Goal: Task Accomplishment & Management: Manage account settings

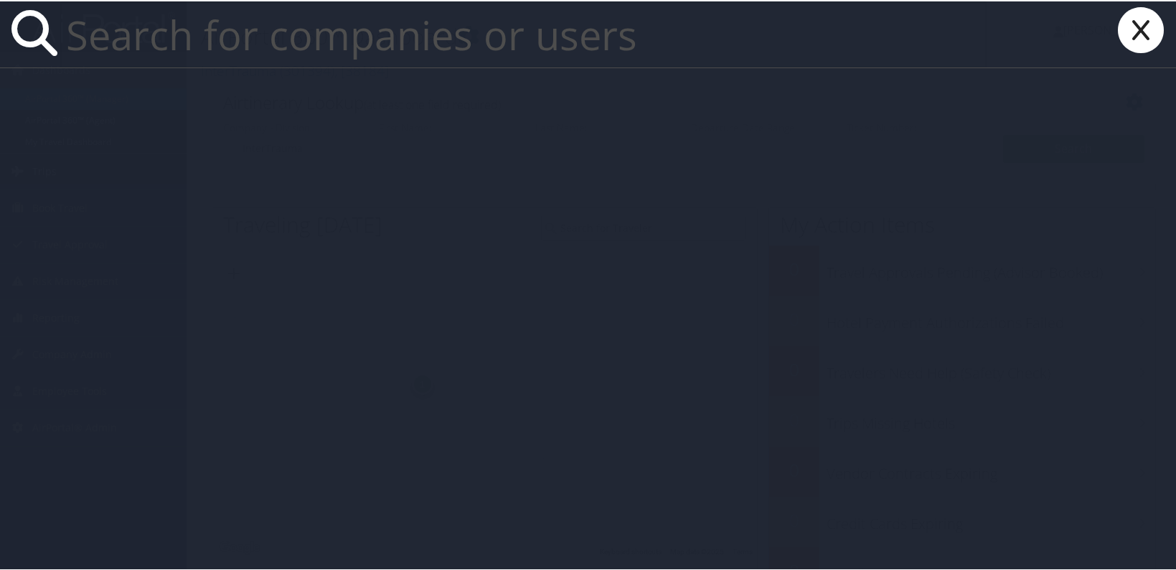
paste input "[EMAIL_ADDRESS][DOMAIN_NAME]"
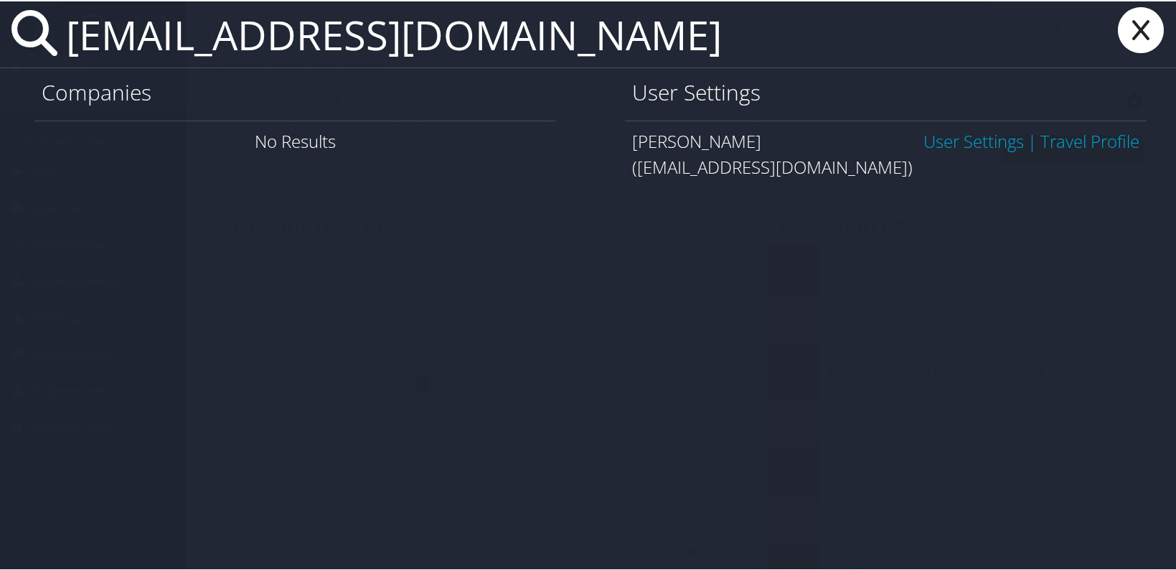
type input "[EMAIL_ADDRESS][DOMAIN_NAME]"
click at [924, 148] on link "User Settings" at bounding box center [974, 140] width 100 height 24
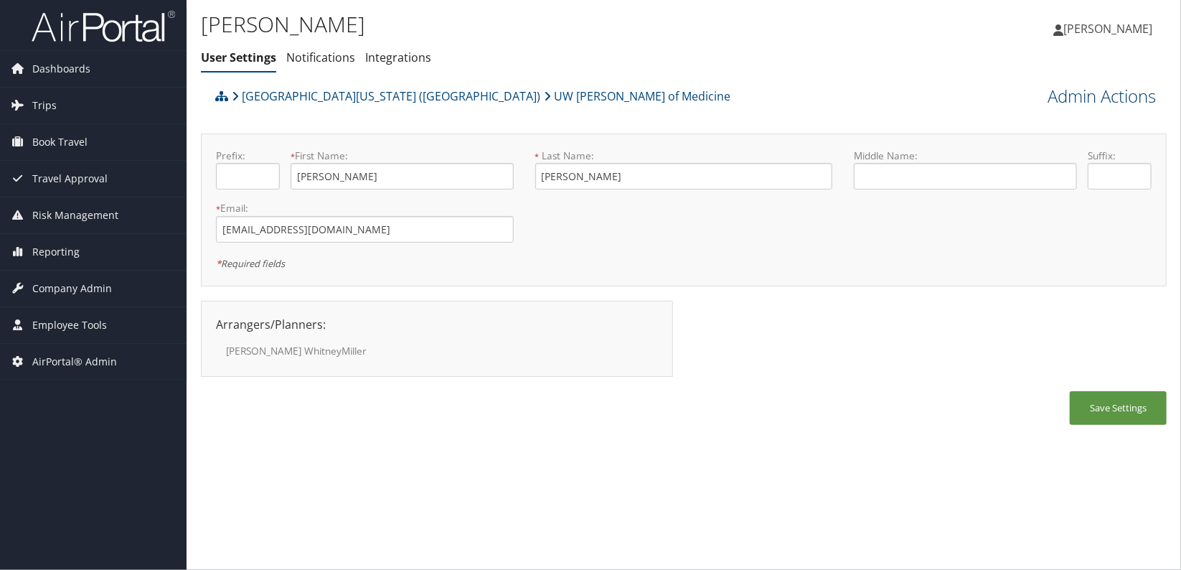
click at [1091, 93] on link "Admin Actions" at bounding box center [1102, 96] width 108 height 24
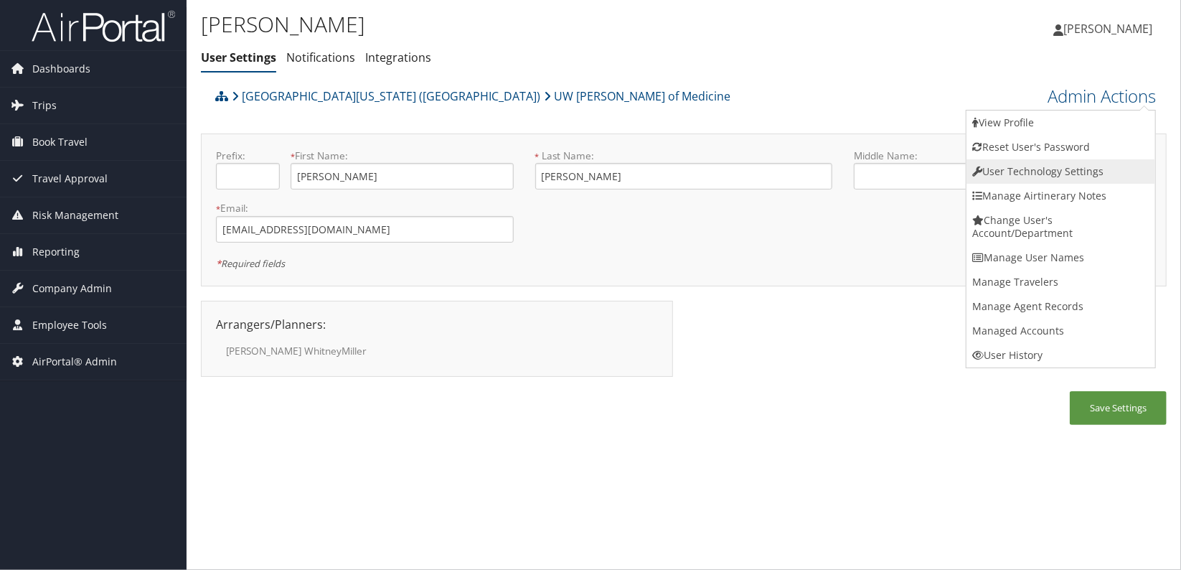
click at [1068, 167] on link "User Technology Settings" at bounding box center [1061, 171] width 189 height 24
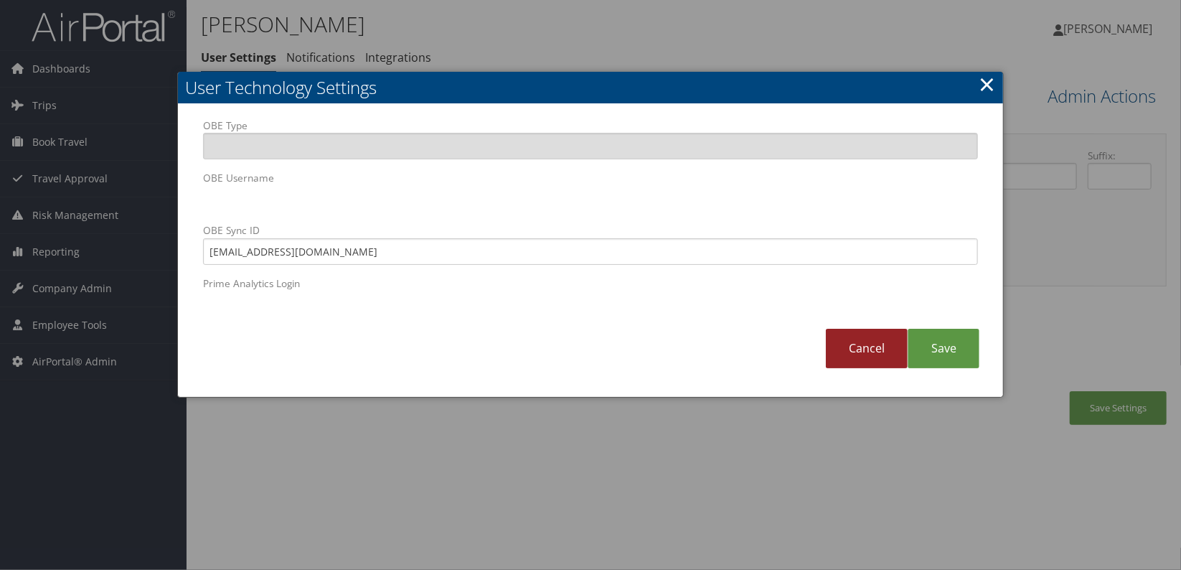
click at [851, 354] on link "Cancel" at bounding box center [867, 348] width 82 height 39
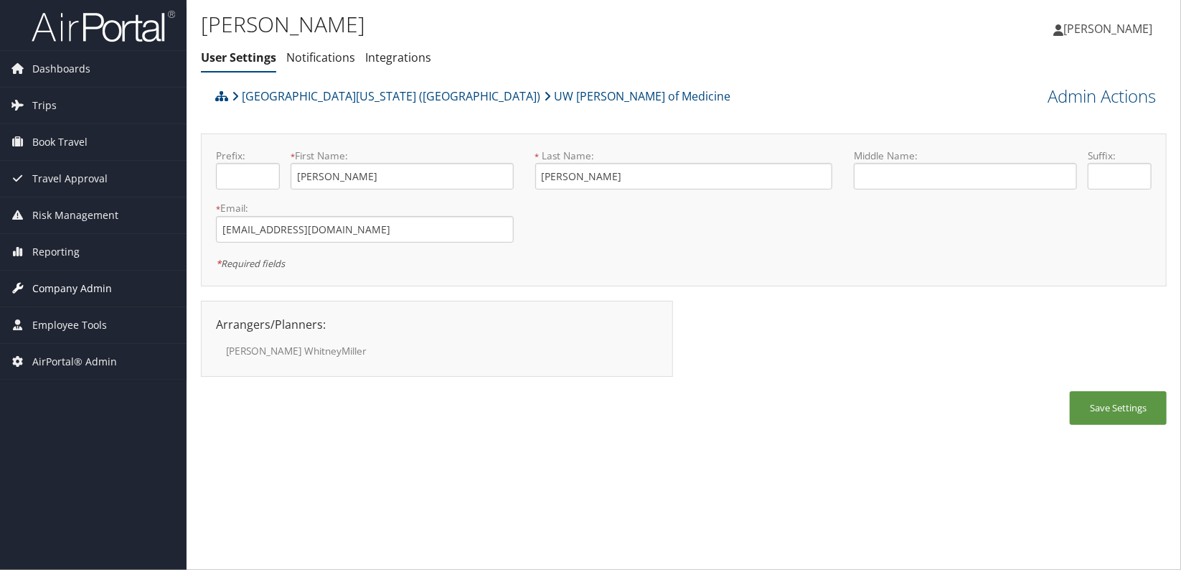
click at [79, 294] on span "Company Admin" at bounding box center [72, 289] width 80 height 36
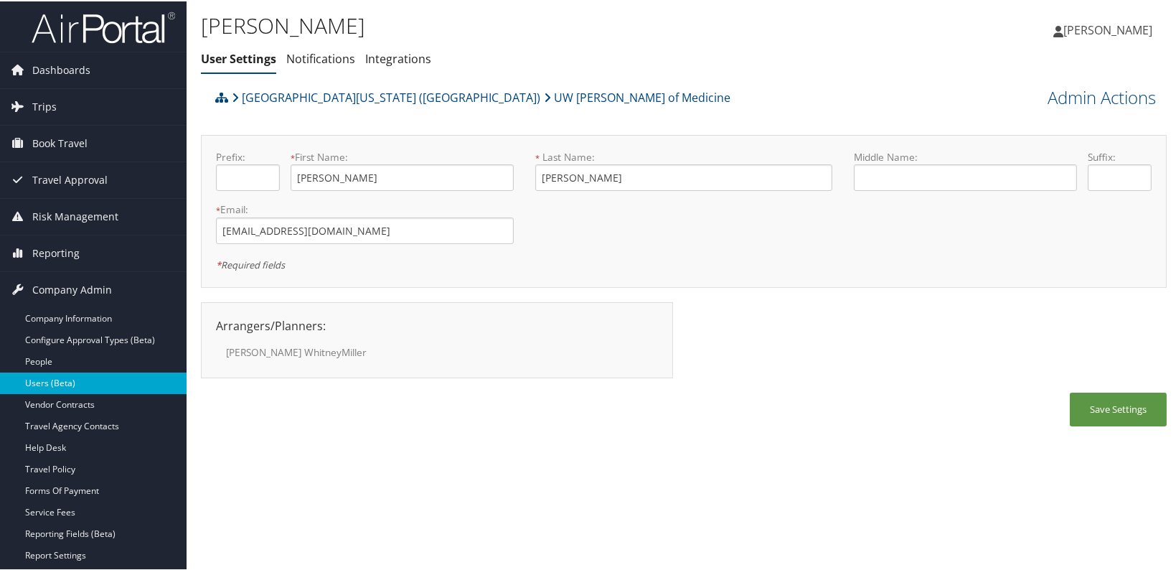
click at [62, 383] on link "Users (Beta)" at bounding box center [93, 382] width 187 height 22
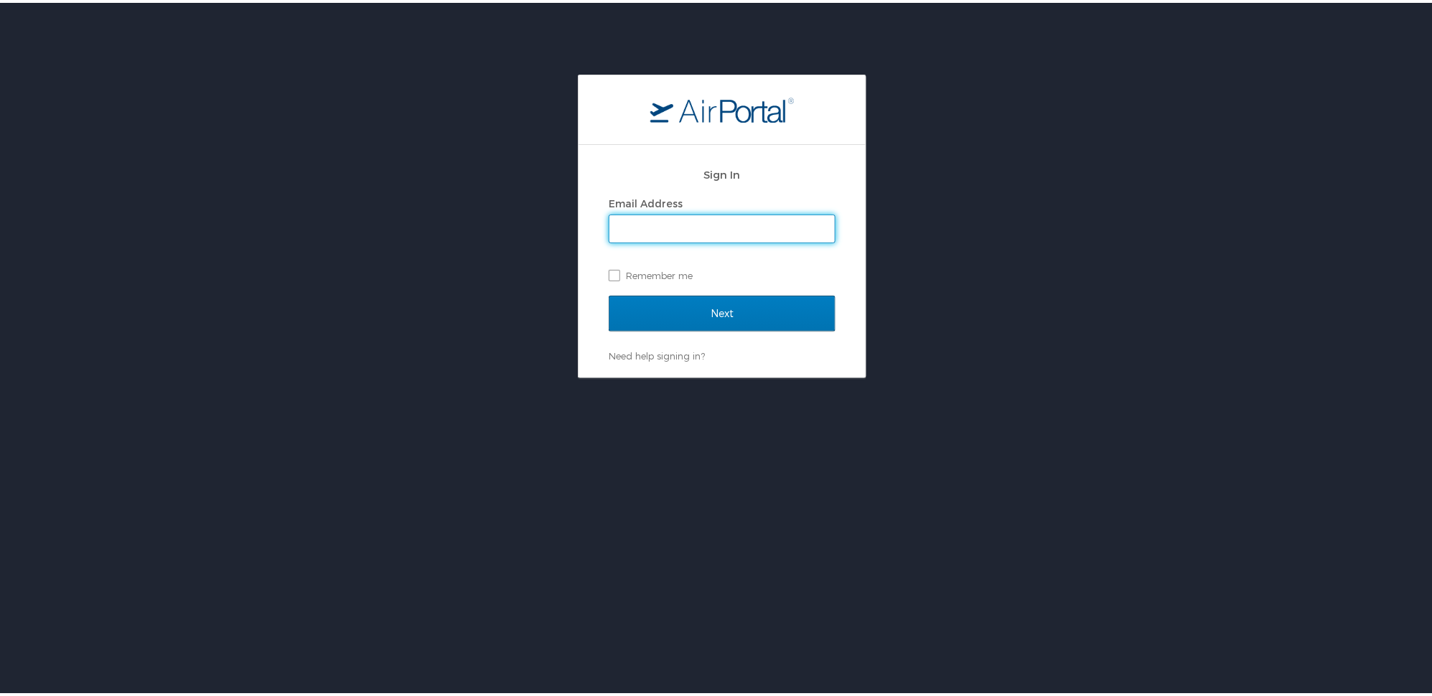
type input "alison.knapp@cbtravel.com"
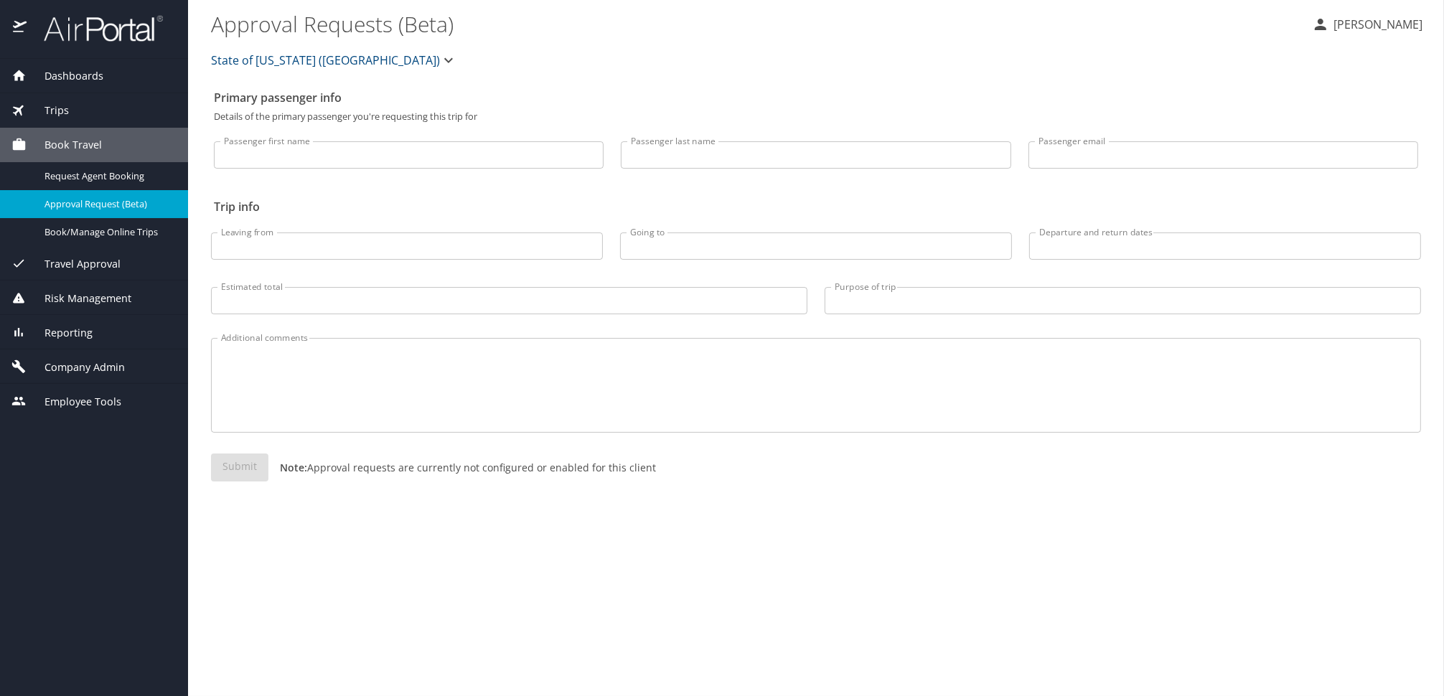
click at [89, 367] on span "Company Admin" at bounding box center [76, 368] width 98 height 16
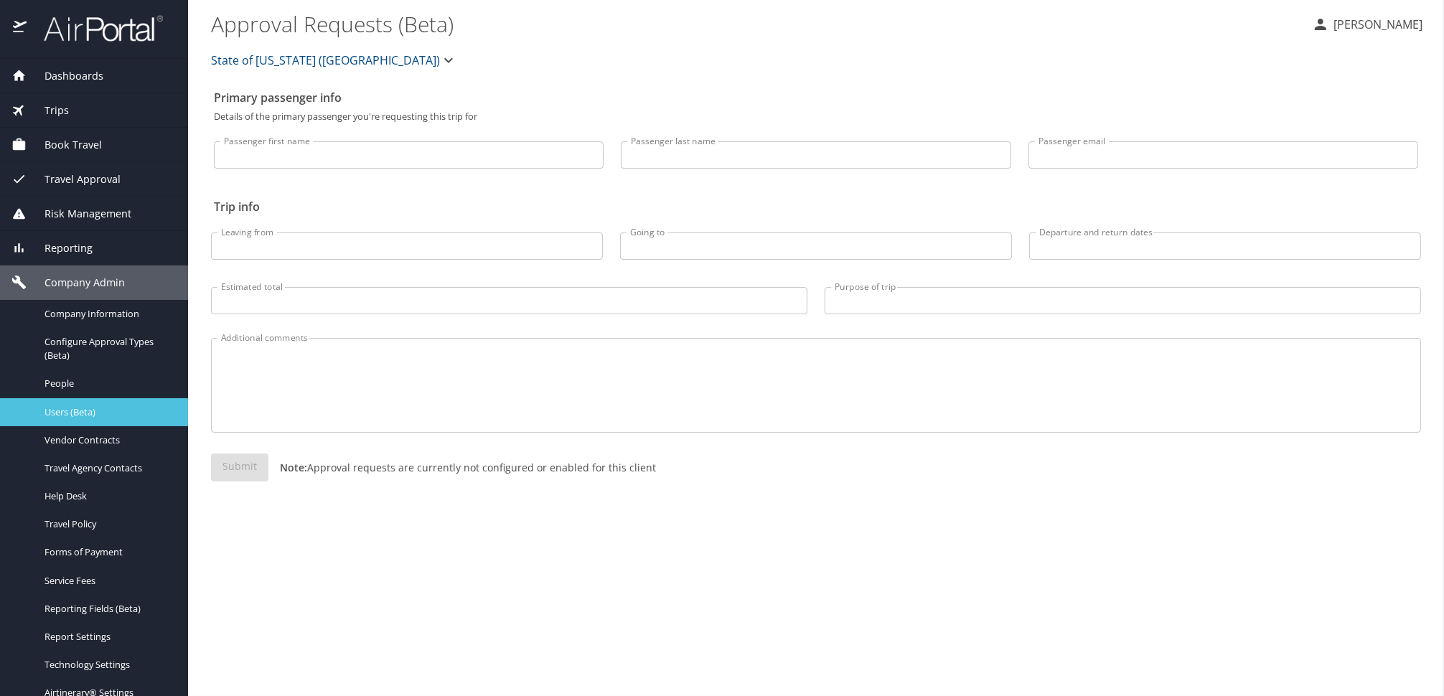
click at [72, 418] on span "Users (Beta)" at bounding box center [108, 413] width 126 height 14
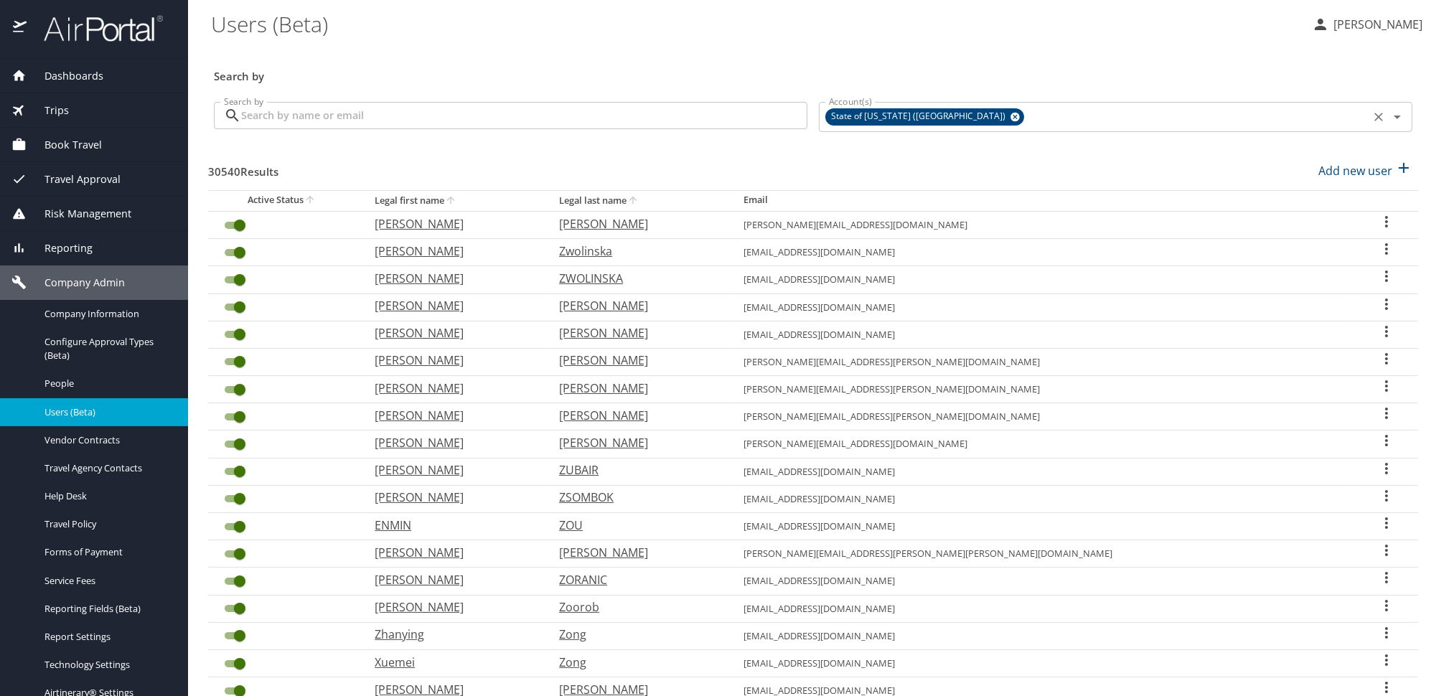
click at [945, 116] on div "State of Louisiana (SOLA) Account(s)" at bounding box center [1116, 117] width 594 height 30
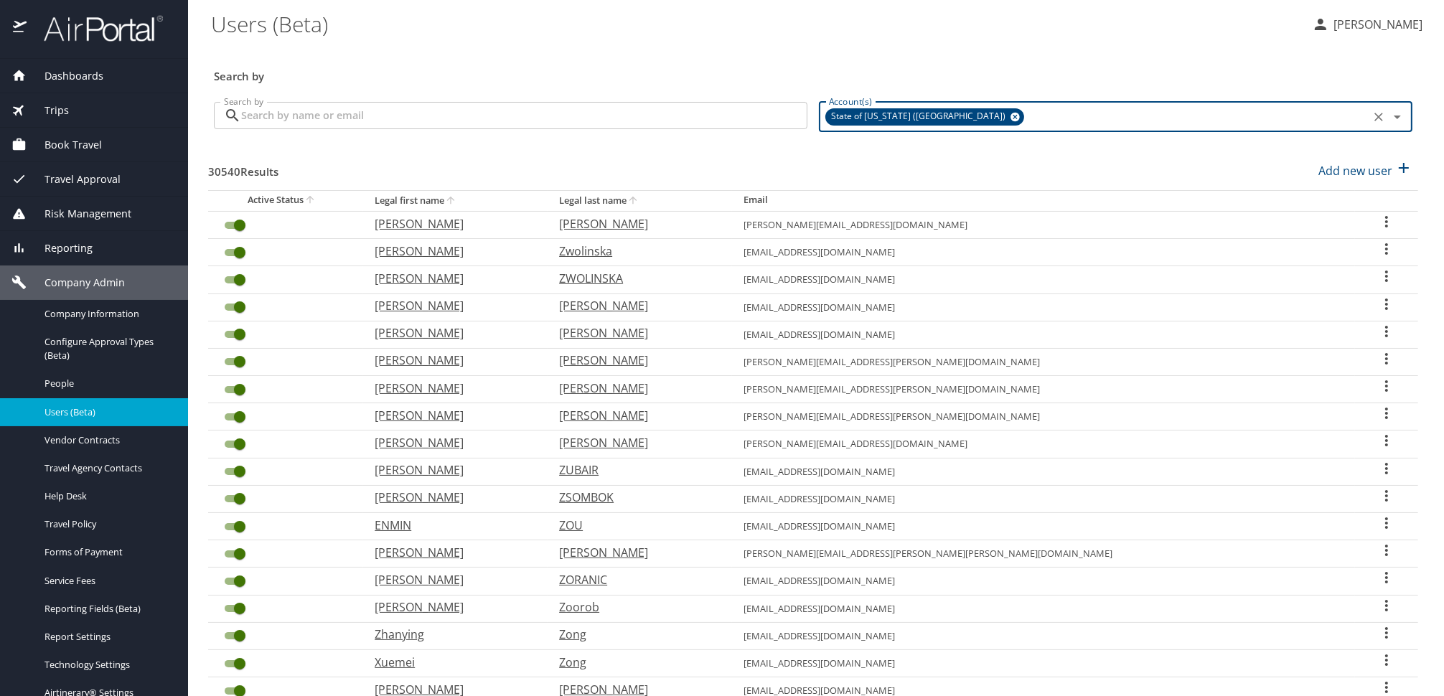
click at [1011, 120] on icon at bounding box center [1015, 117] width 9 height 9
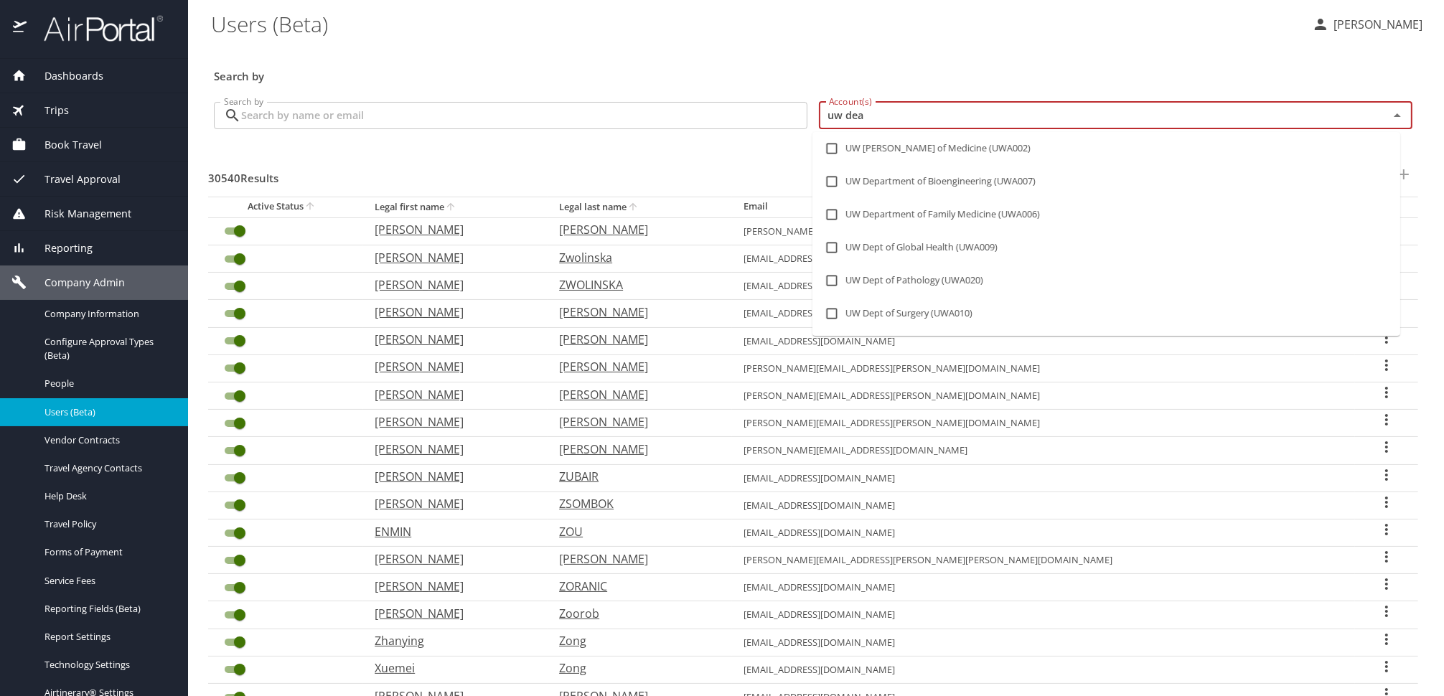
type input "uw dean"
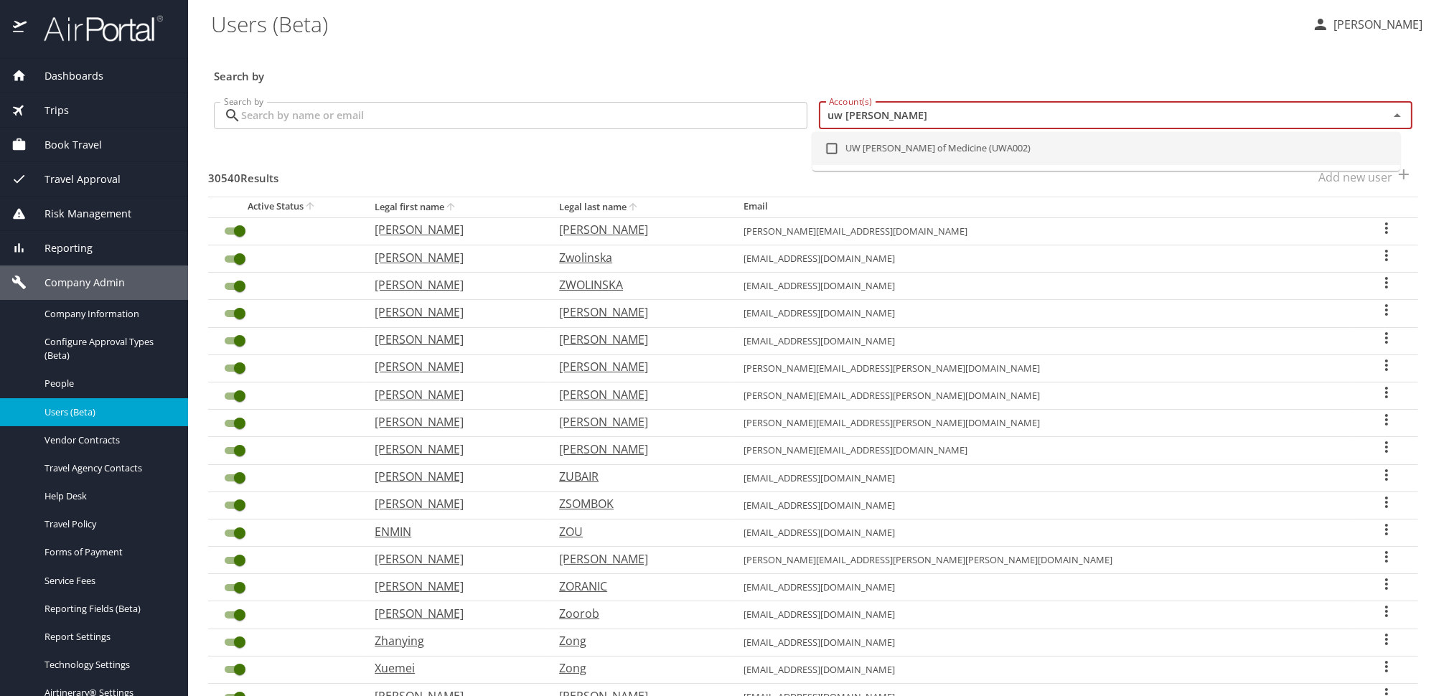
click at [926, 144] on li "UW Dean of Medicine (UWA002)" at bounding box center [1107, 148] width 588 height 33
checkbox input "true"
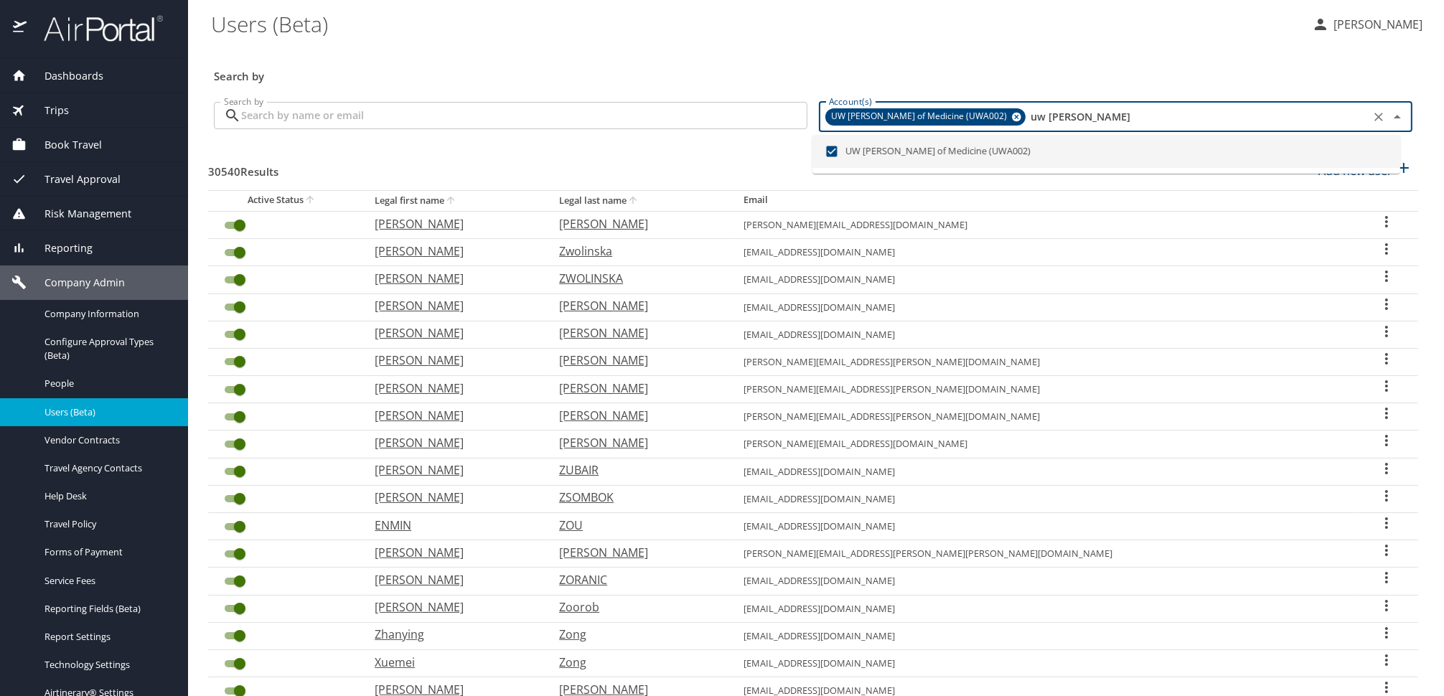
checkbox input "false"
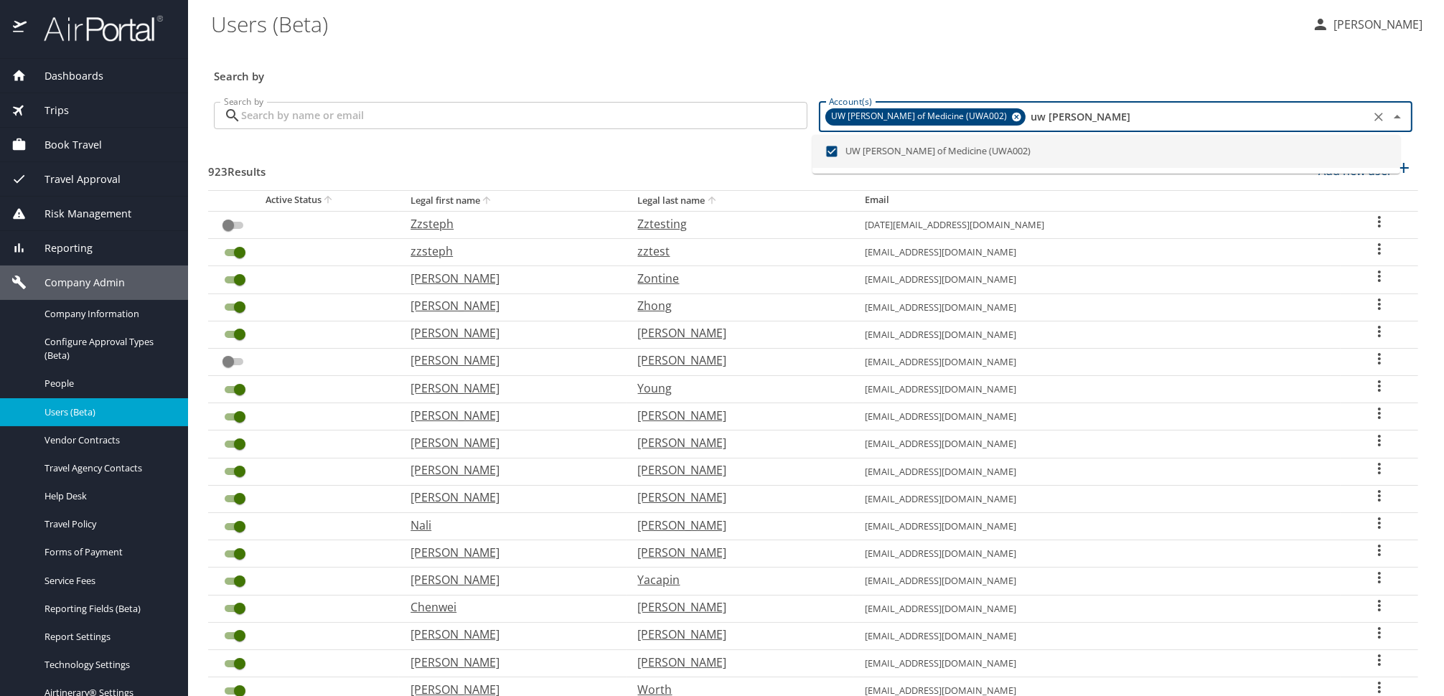
type input "uw dean"
click at [500, 121] on input "Search by" at bounding box center [524, 115] width 566 height 27
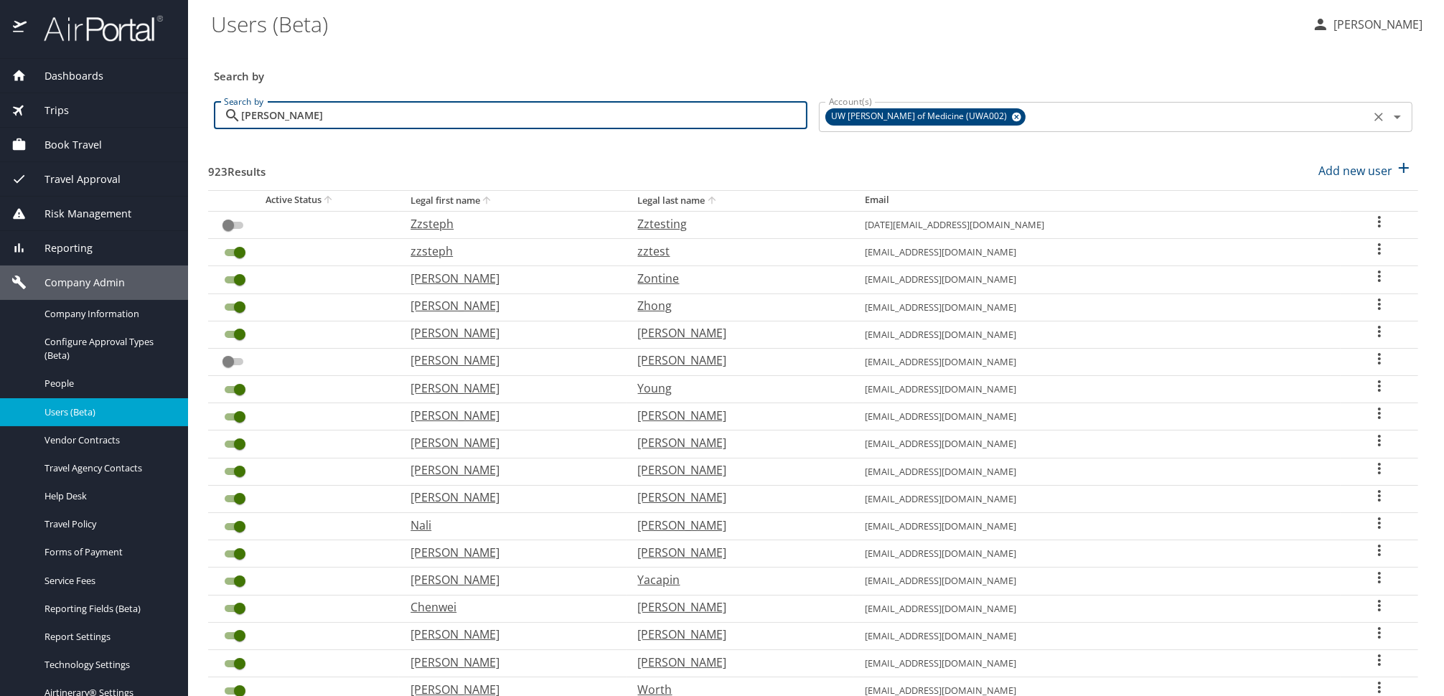
type input "ternasky"
checkbox input "true"
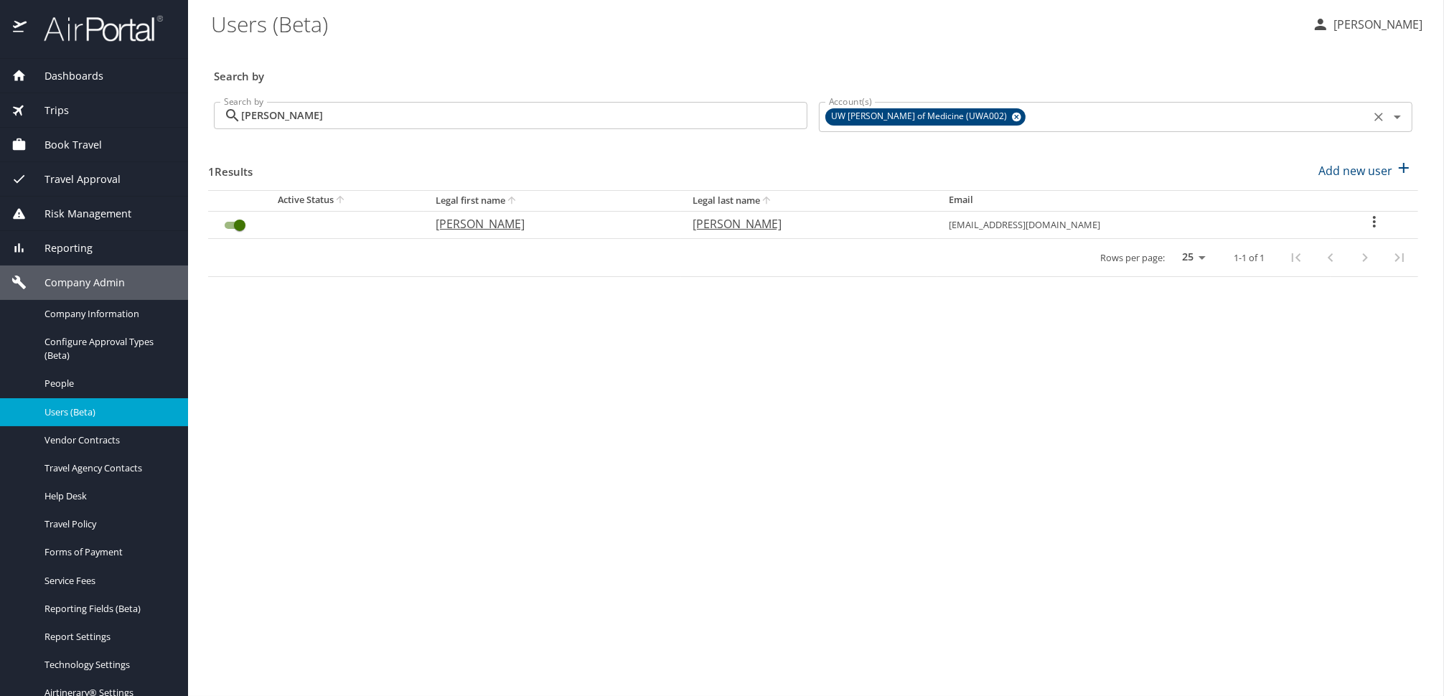
click at [1372, 223] on icon "User Search Table" at bounding box center [1374, 221] width 17 height 17
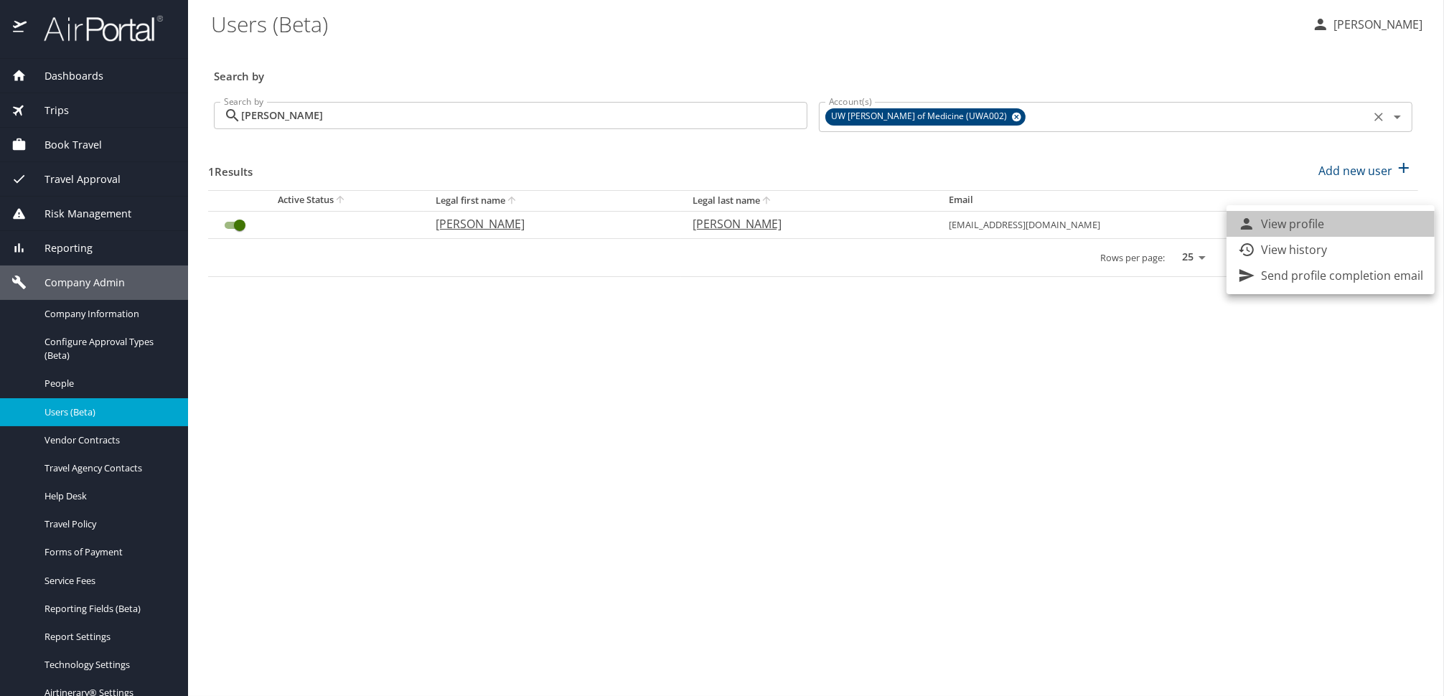
click at [1337, 223] on li "View profile" at bounding box center [1331, 224] width 208 height 26
select select "US"
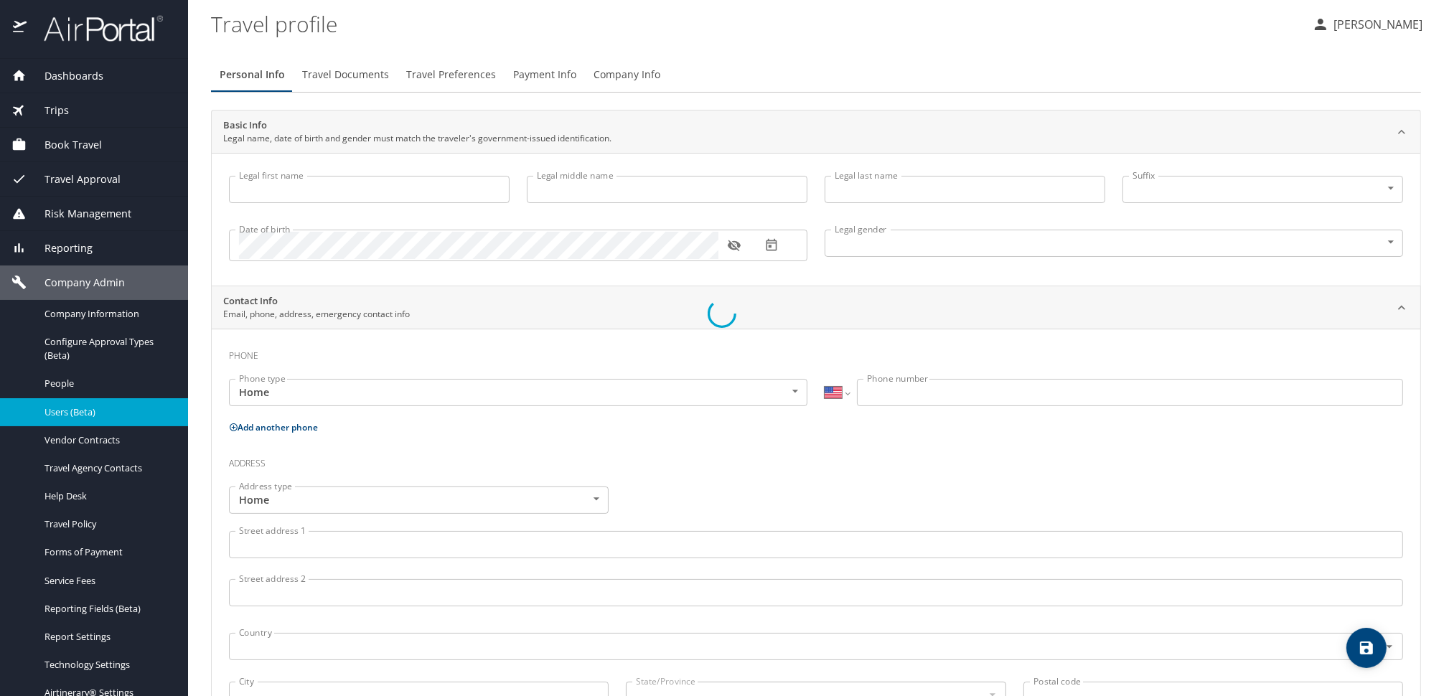
type input "Anastacia"
type input "Ternasky"
type input "Undisclosed"
select select "US"
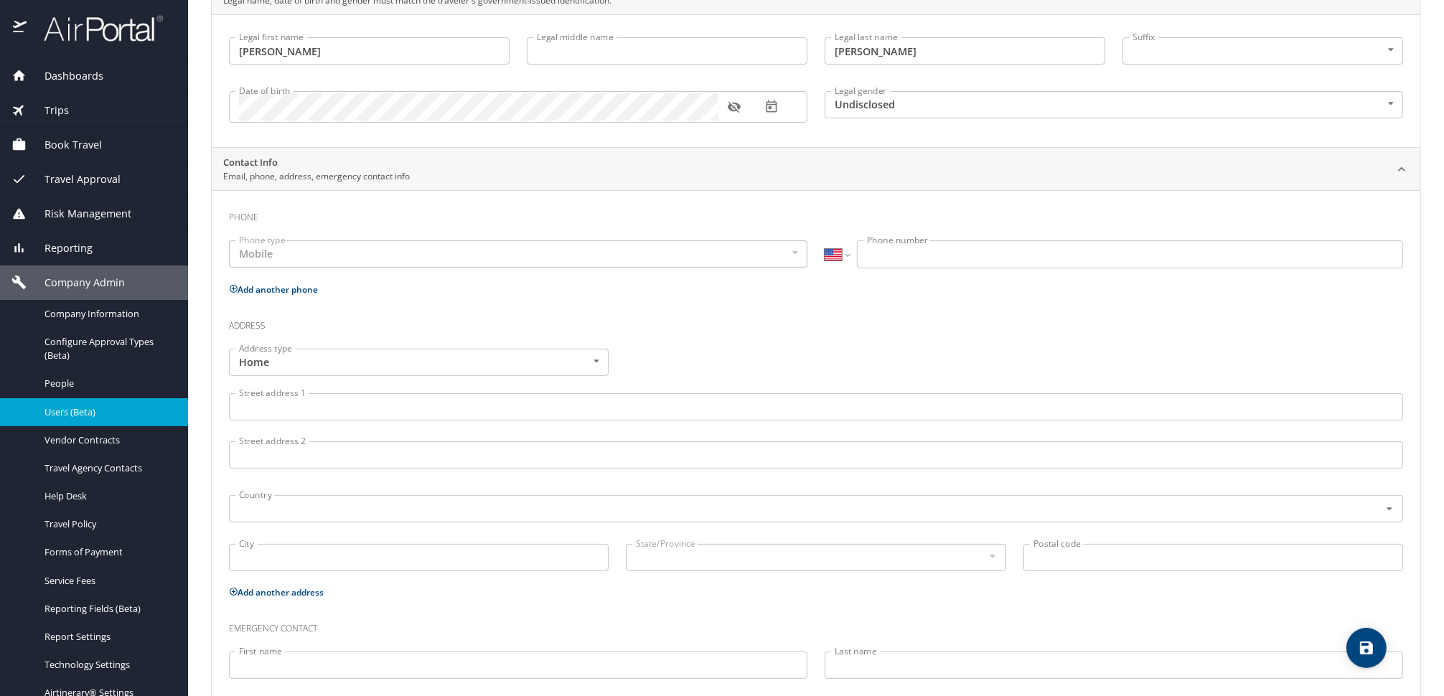
scroll to position [80, 0]
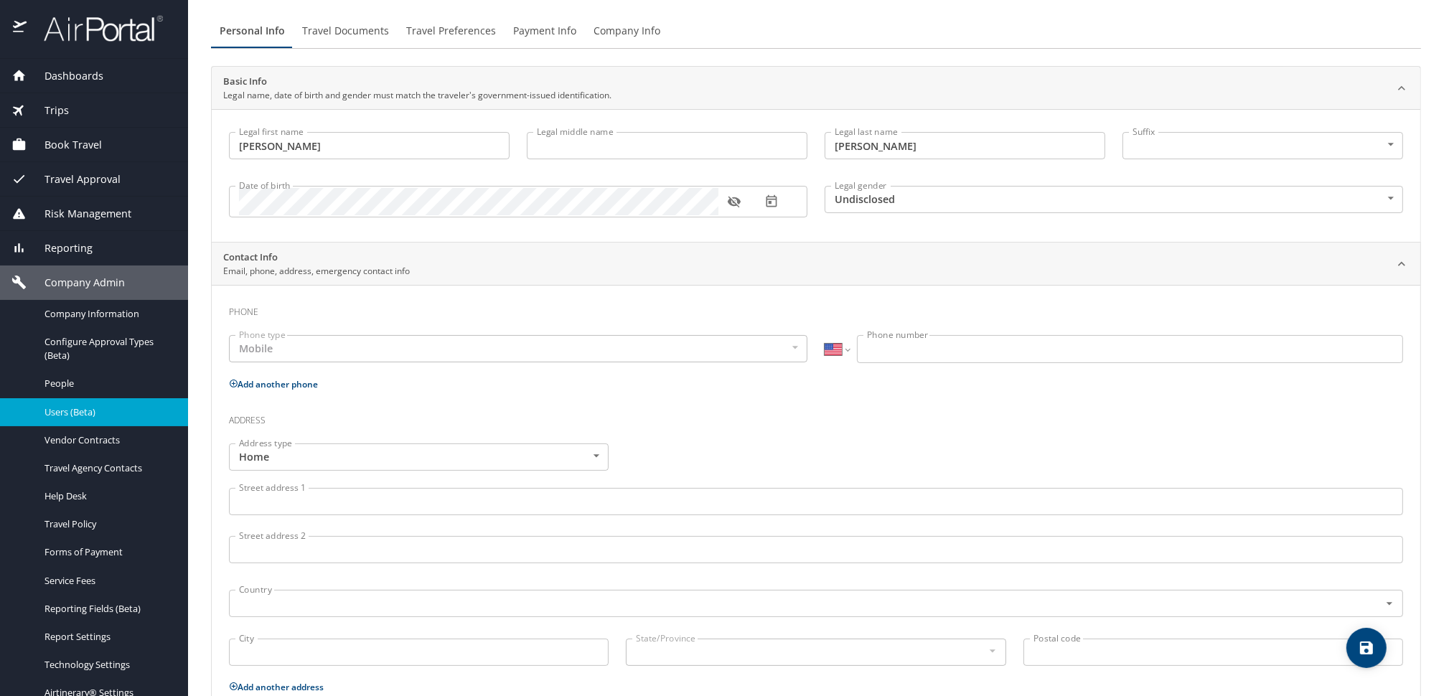
drag, startPoint x: 60, startPoint y: 378, endPoint x: 245, endPoint y: 385, distance: 185.3
click at [60, 378] on span "People" at bounding box center [108, 384] width 126 height 14
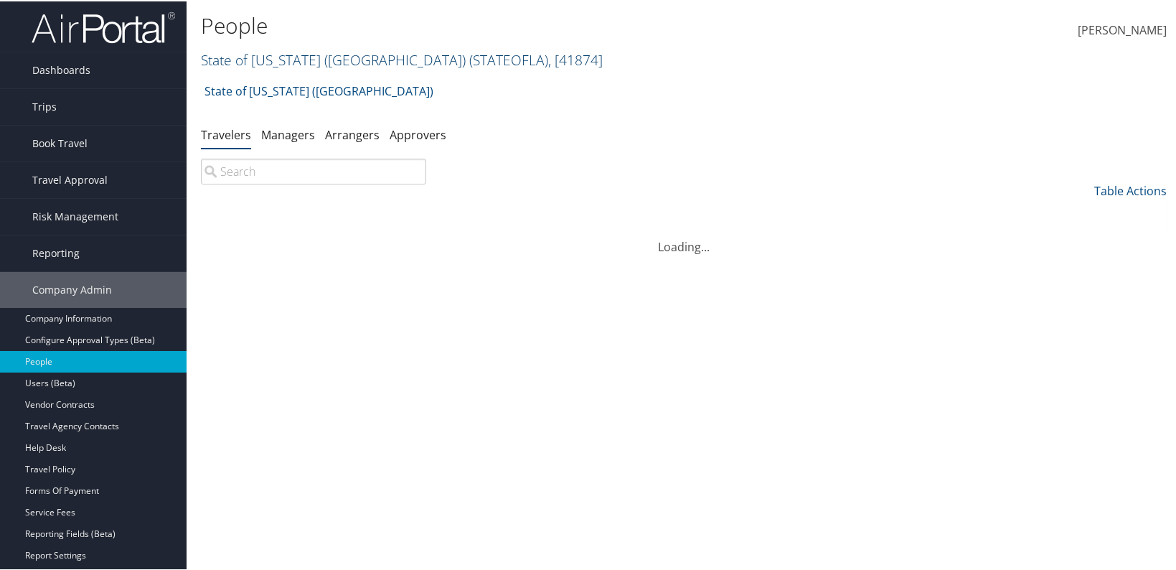
click at [292, 65] on link "State of Louisiana (SOLA) ( STATEOFLA ) , [ 41874 ]" at bounding box center [402, 58] width 402 height 19
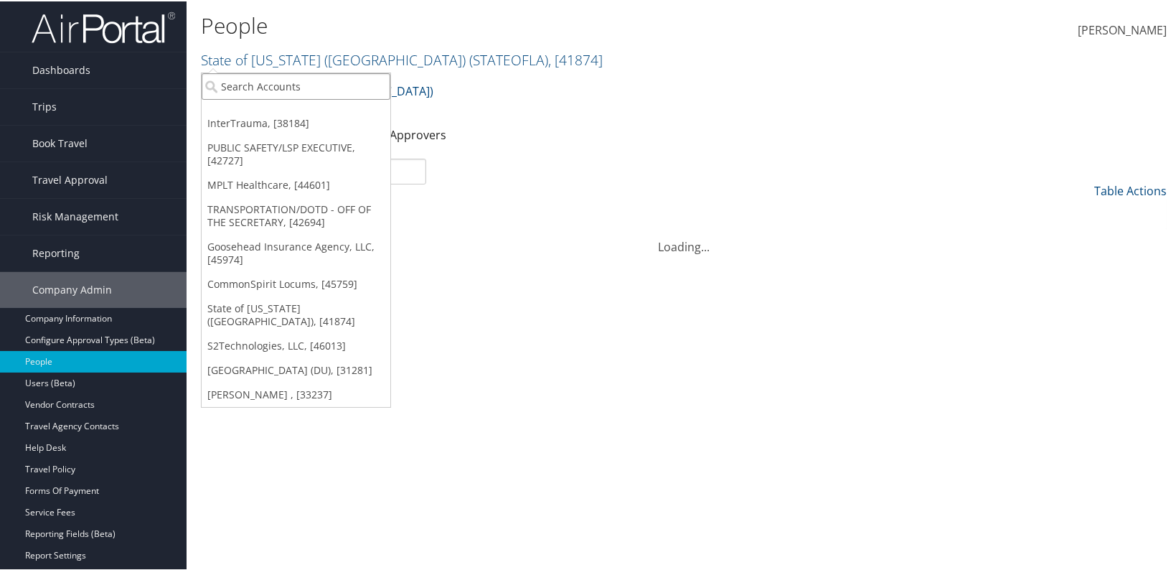
click at [285, 80] on input "search" at bounding box center [296, 85] width 189 height 27
paste input "stacia13@uw.edu"
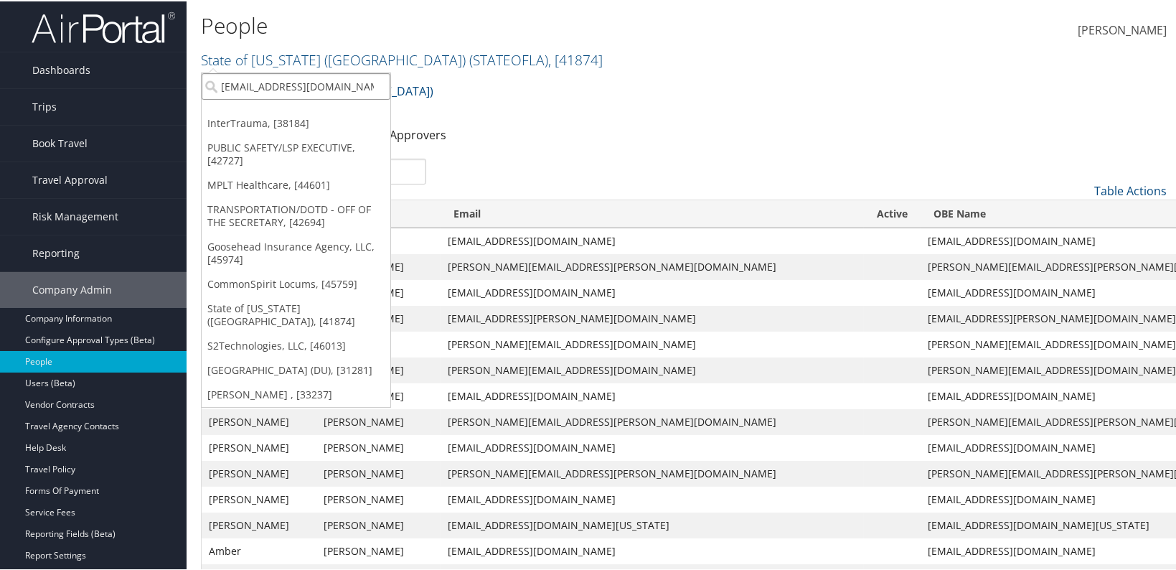
type input "stacia13@uw.edu"
click at [558, 126] on ul "Travelers Managers Arrangers Approvers" at bounding box center [684, 134] width 966 height 26
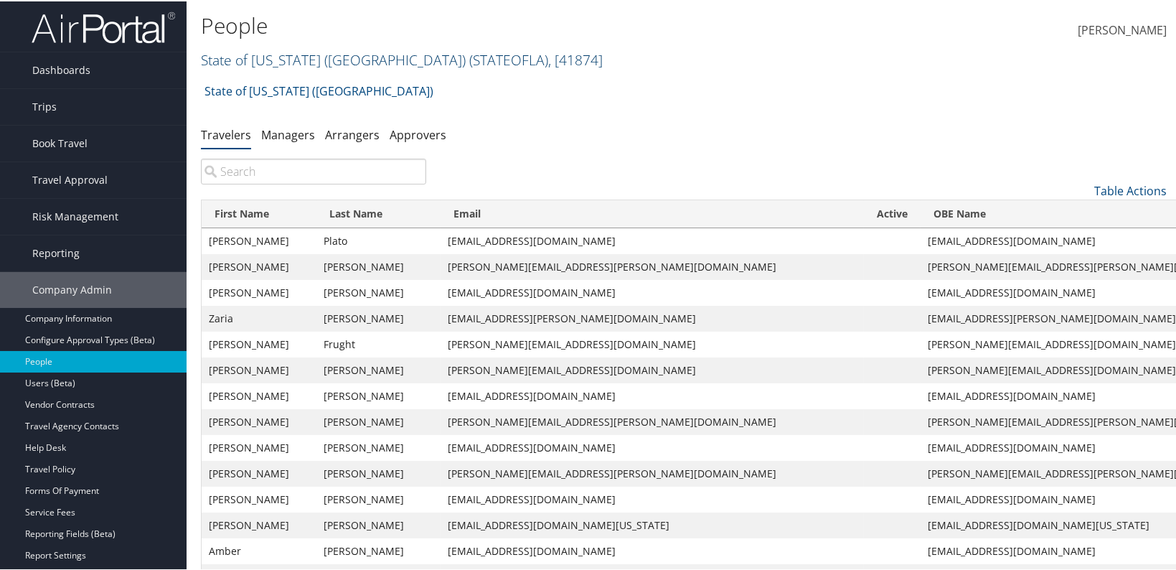
click at [316, 64] on link "State of Louisiana (SOLA) ( STATEOFLA ) , [ 41874 ]" at bounding box center [402, 58] width 402 height 19
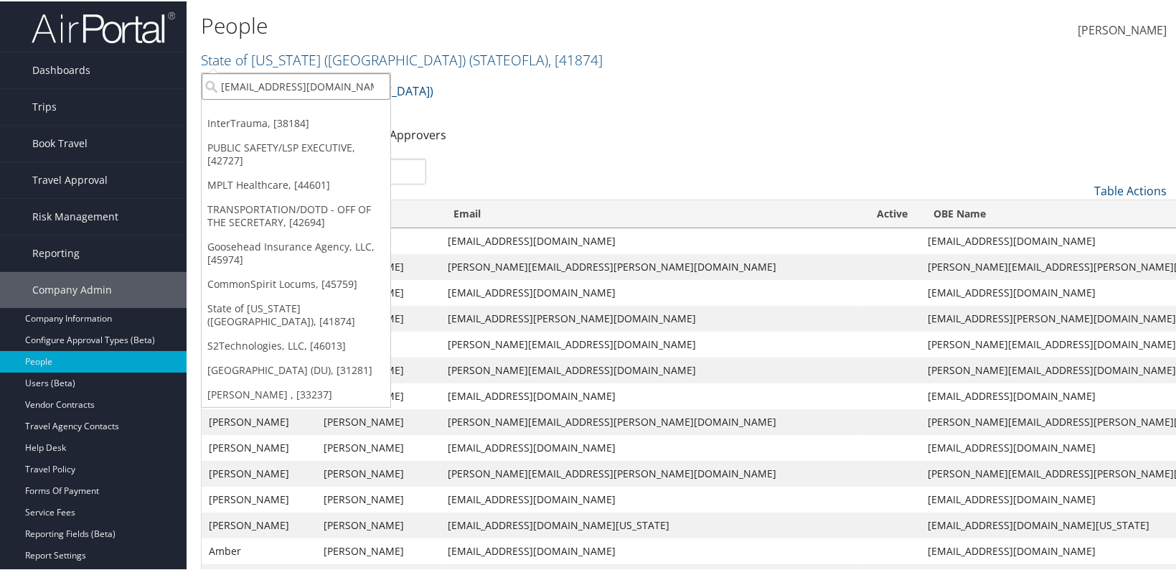
click at [304, 81] on input "stacia13@uw.edu" at bounding box center [296, 85] width 189 height 27
type input "uw dean of m"
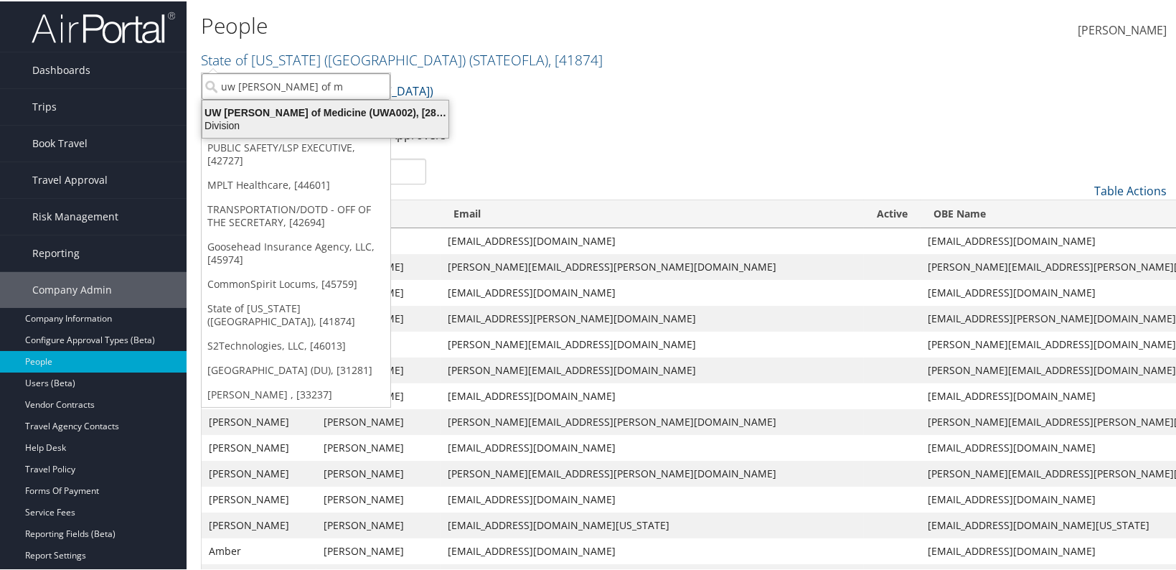
click at [306, 107] on div "UW Dean of Medicine (UWA002), [28683]" at bounding box center [325, 111] width 263 height 13
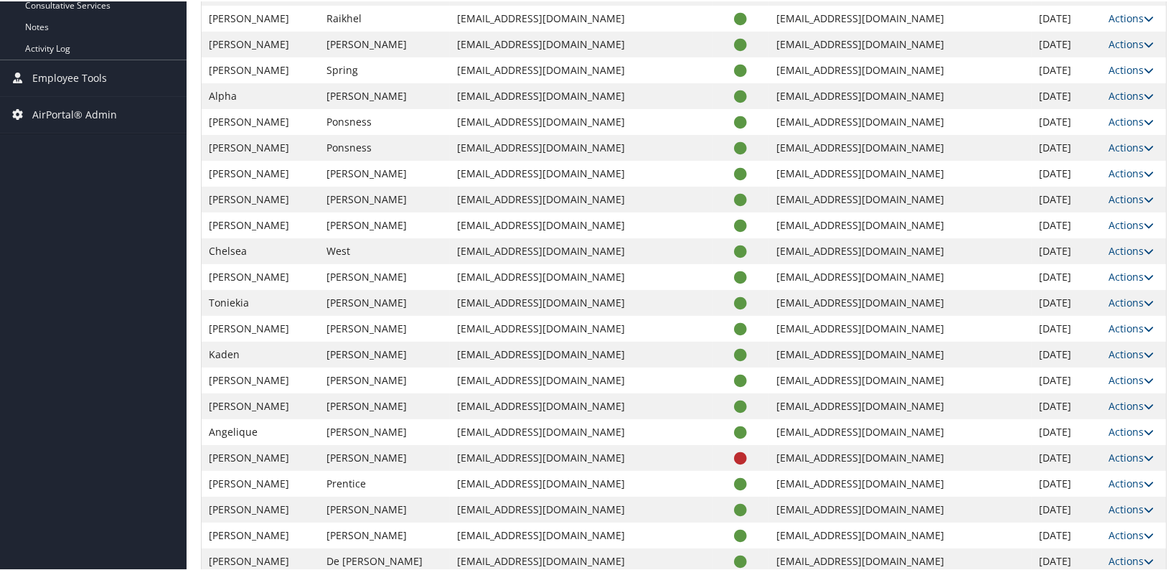
scroll to position [652, 0]
